Goal: Information Seeking & Learning: Check status

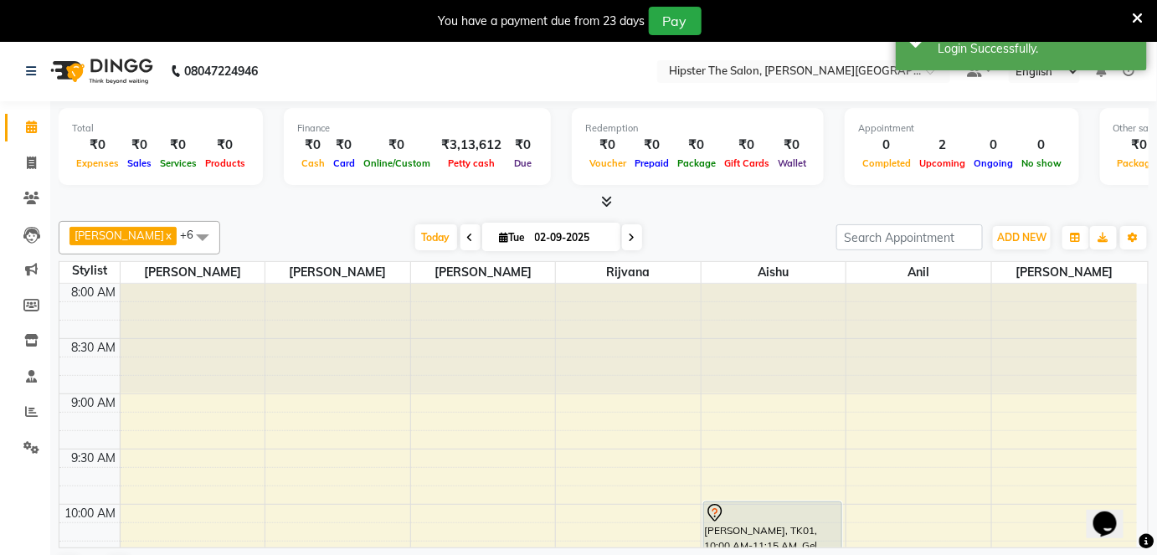
click at [22, 432] on li "Settings" at bounding box center [25, 448] width 50 height 36
click at [31, 411] on icon at bounding box center [31, 411] width 13 height 13
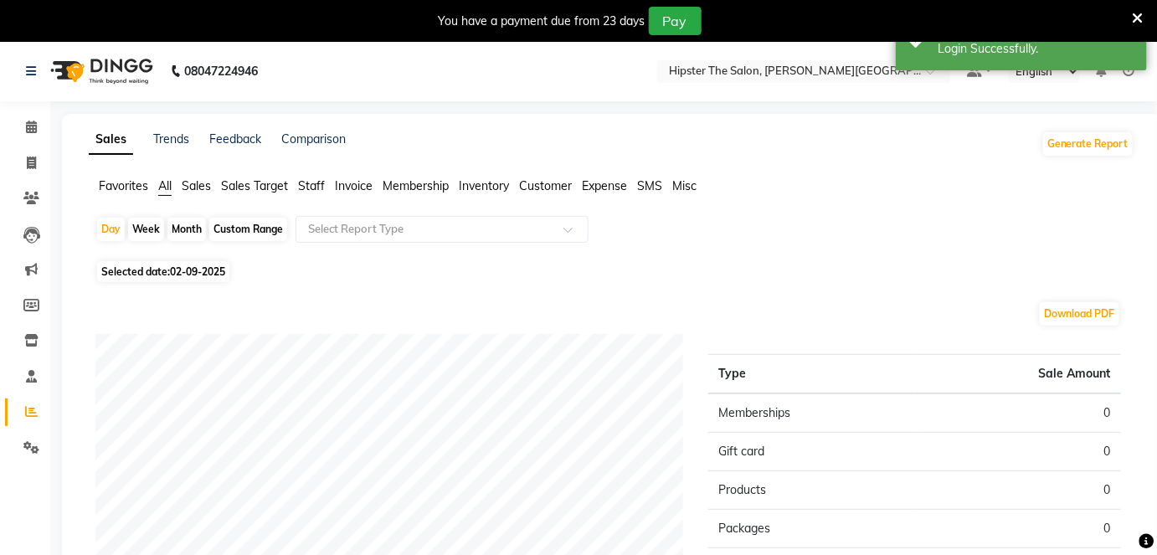
click at [228, 223] on div "Custom Range" at bounding box center [248, 229] width 78 height 23
select select "9"
select select "2025"
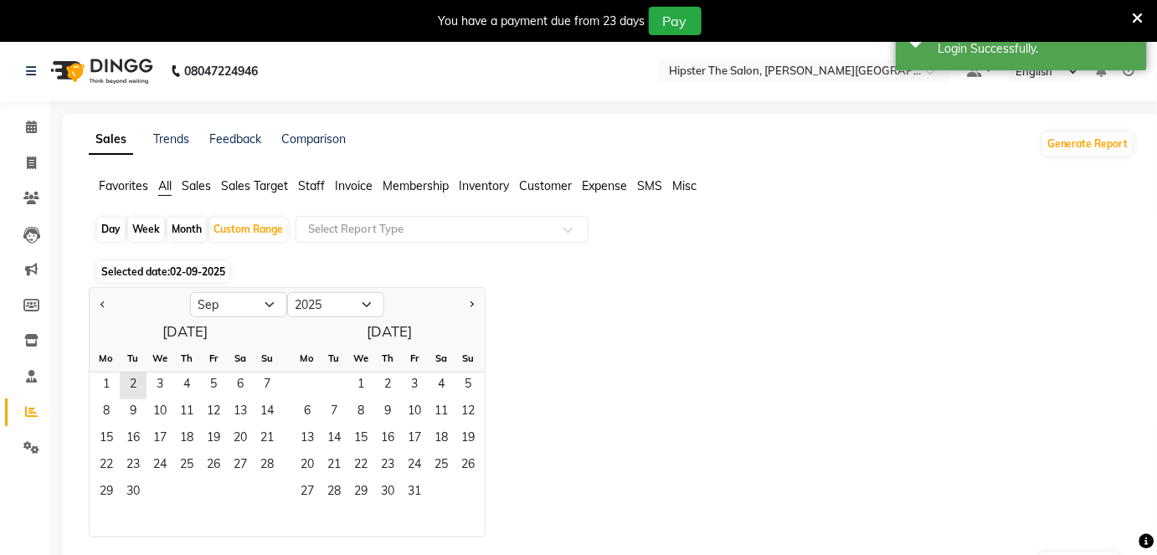
click at [94, 301] on div at bounding box center [140, 304] width 100 height 27
click at [98, 301] on button "Previous month" at bounding box center [102, 304] width 13 height 27
select select "8"
click at [214, 384] on span "1" at bounding box center [213, 386] width 27 height 27
click at [265, 488] on span "31" at bounding box center [267, 493] width 27 height 27
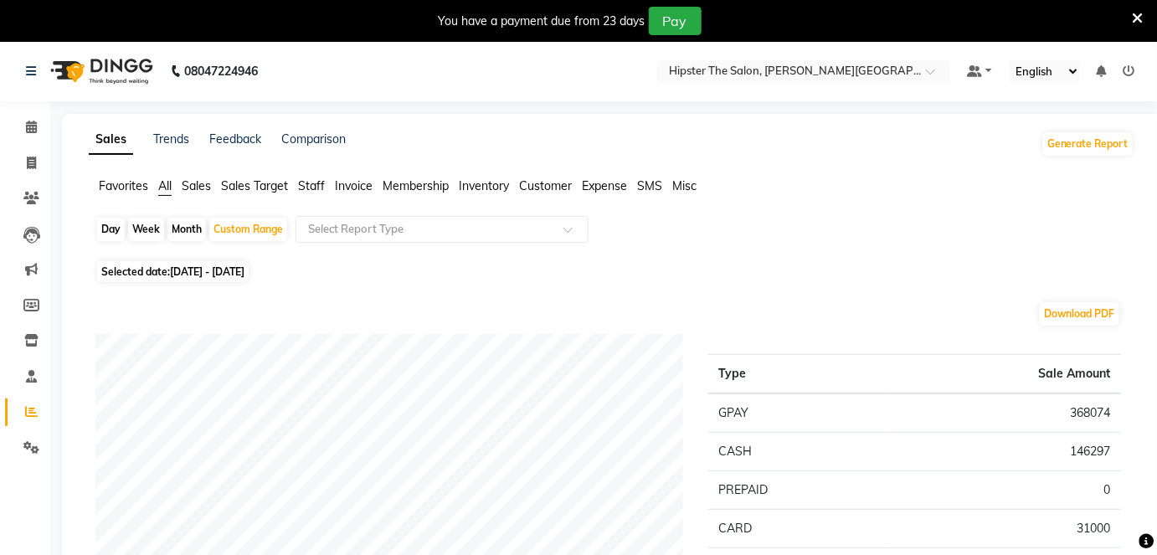
click at [322, 188] on span "Staff" at bounding box center [311, 185] width 27 height 15
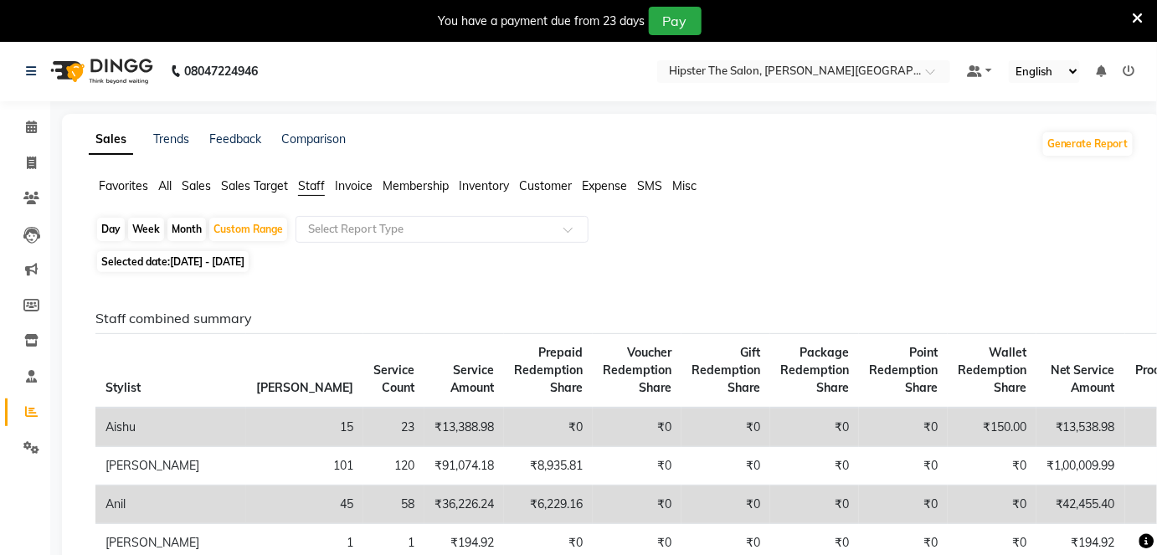
click at [1120, 66] on ul "Default Panel My Panel English ENGLISH Español العربية मराठी हिंदी ગુજરાતી தமிழ…" at bounding box center [1051, 71] width 185 height 23
click at [1132, 64] on link at bounding box center [1130, 71] width 12 height 15
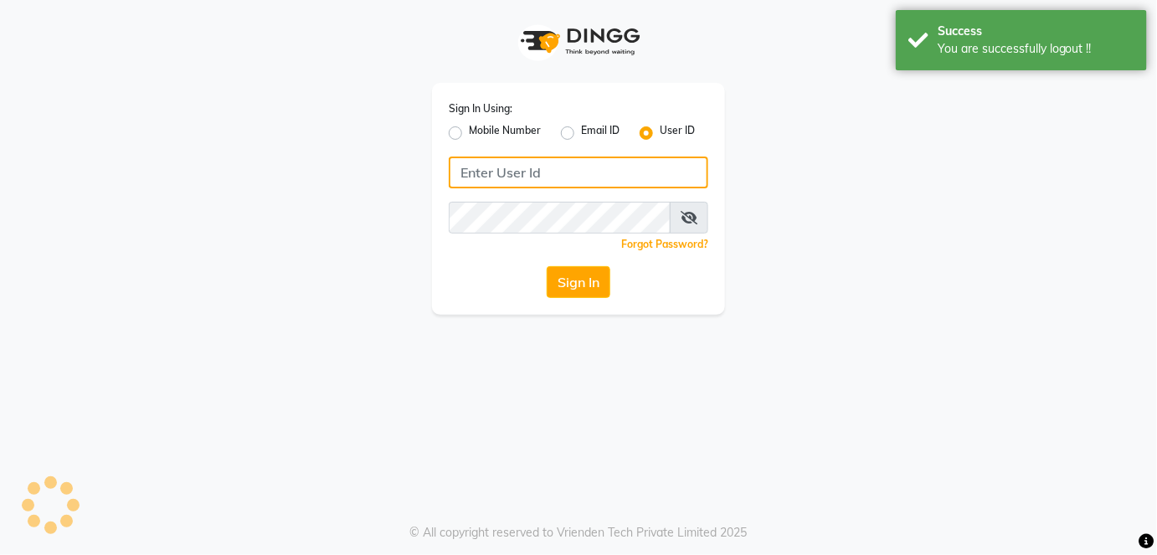
type input "9967174162"
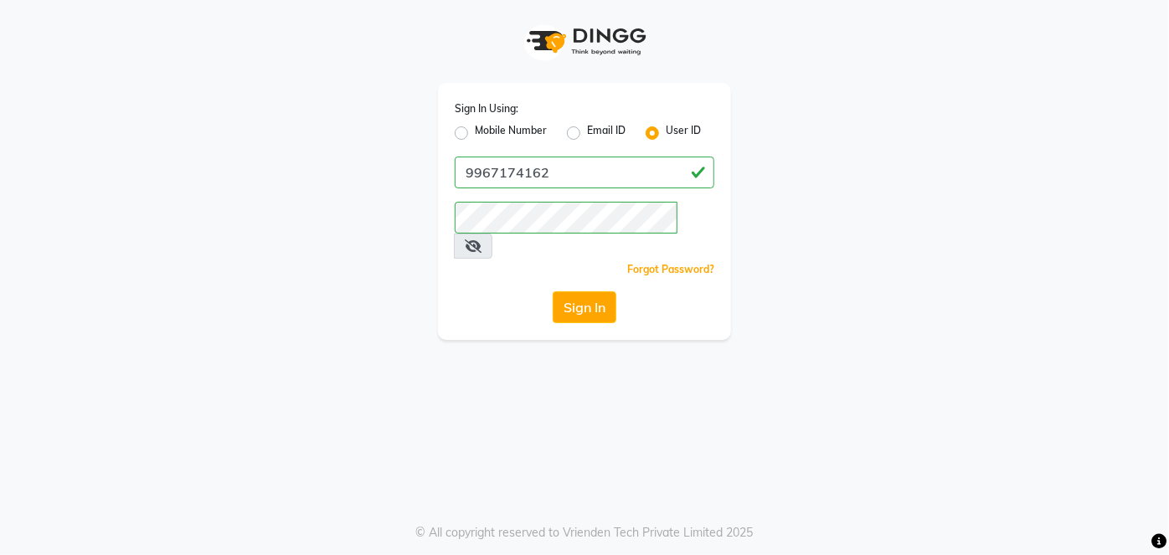
click at [475, 133] on label "Mobile Number" at bounding box center [511, 133] width 72 height 20
click at [475, 133] on input "Mobile Number" at bounding box center [480, 128] width 11 height 11
radio input "true"
radio input "false"
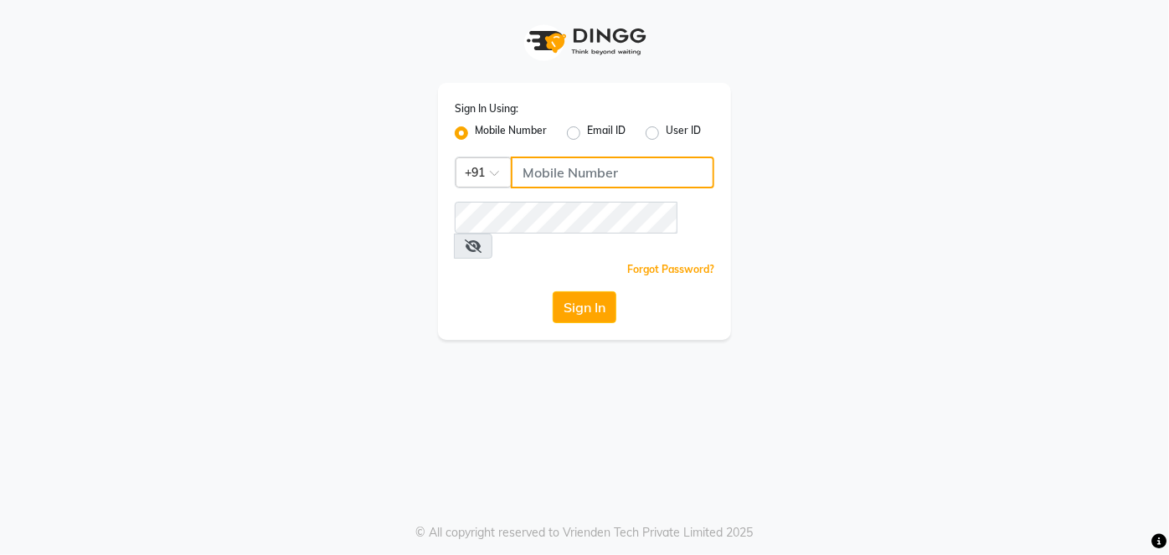
click at [560, 174] on input "Username" at bounding box center [612, 173] width 203 height 32
type input "9137134181"
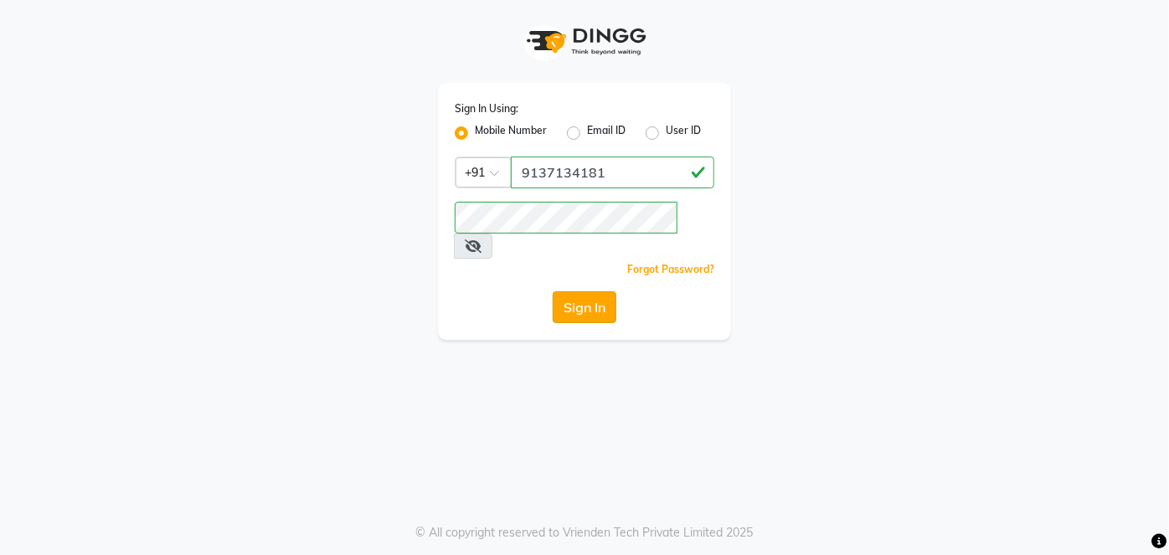
click at [576, 291] on button "Sign In" at bounding box center [585, 307] width 64 height 32
